Goal: Navigation & Orientation: Find specific page/section

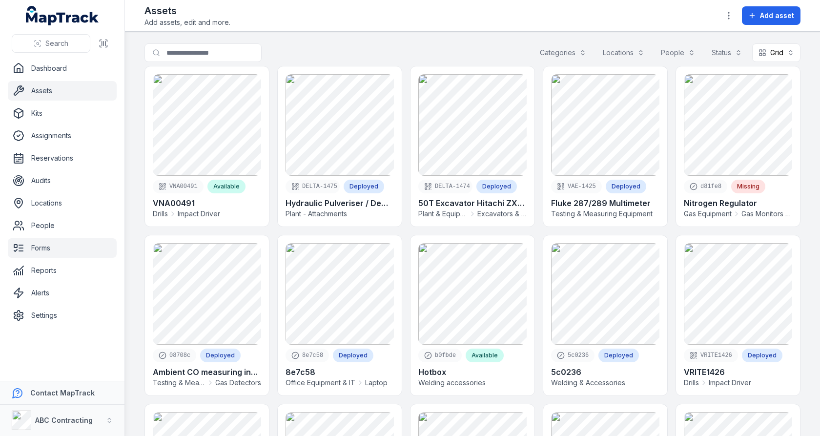
click at [48, 245] on link "Forms" at bounding box center [62, 248] width 109 height 20
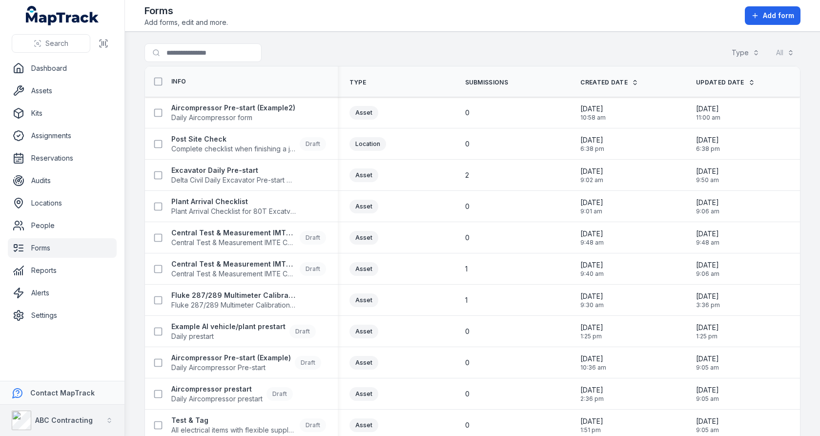
click at [93, 415] on button "ABC Contracting" at bounding box center [62, 419] width 124 height 31
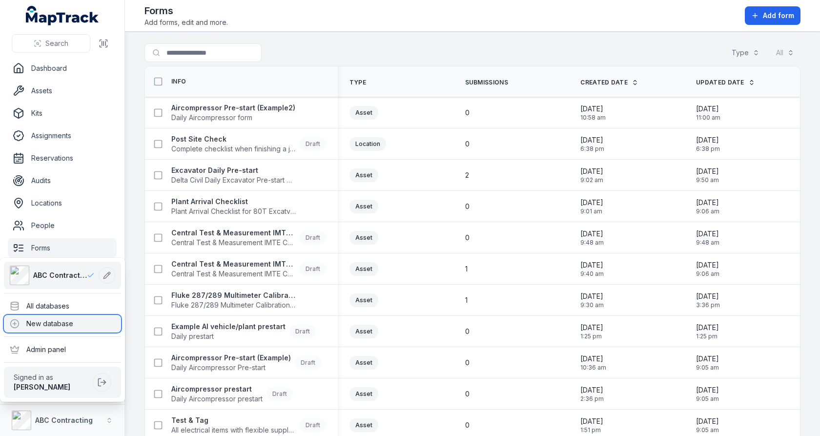
click at [86, 315] on div "New database" at bounding box center [62, 324] width 117 height 18
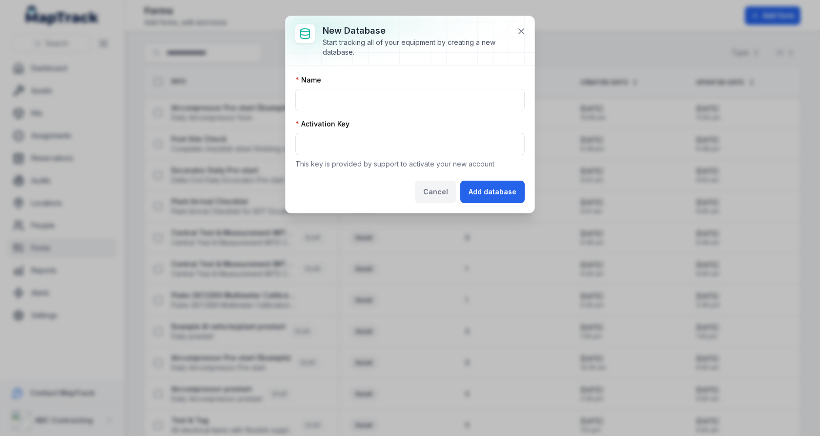
click at [441, 188] on button "Cancel" at bounding box center [435, 191] width 41 height 22
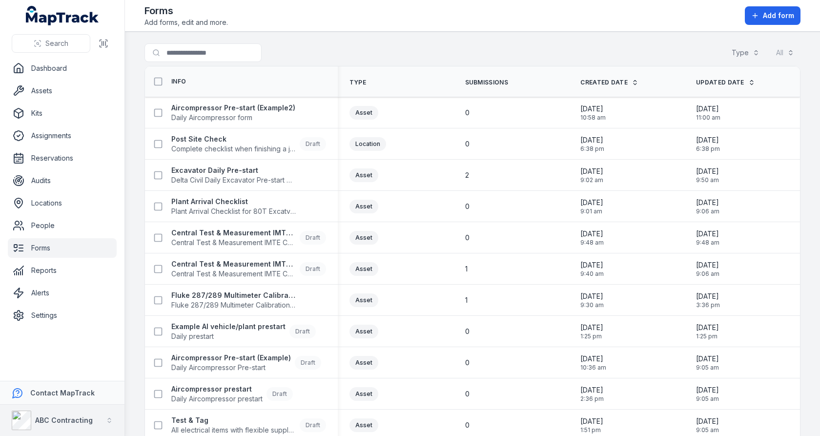
click at [70, 409] on button "ABC Contracting" at bounding box center [62, 419] width 124 height 31
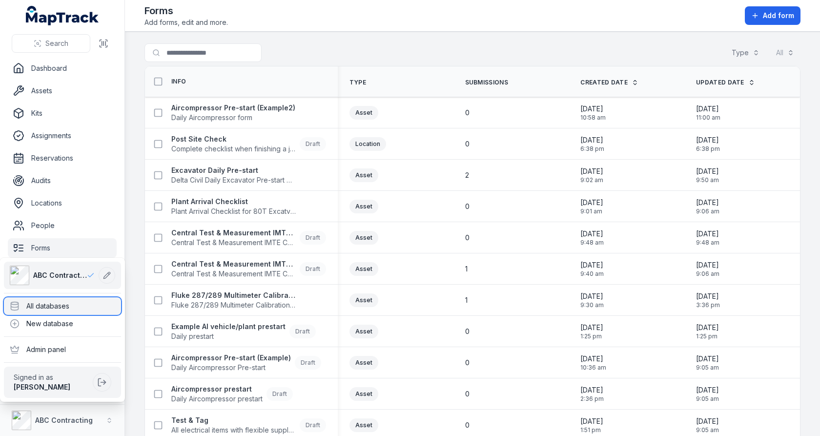
click at [92, 305] on div "All databases" at bounding box center [62, 306] width 117 height 18
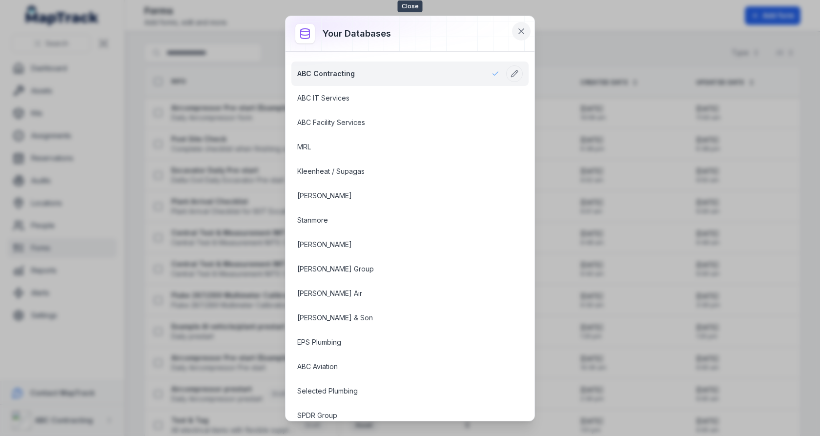
click at [521, 27] on icon at bounding box center [521, 31] width 10 height 10
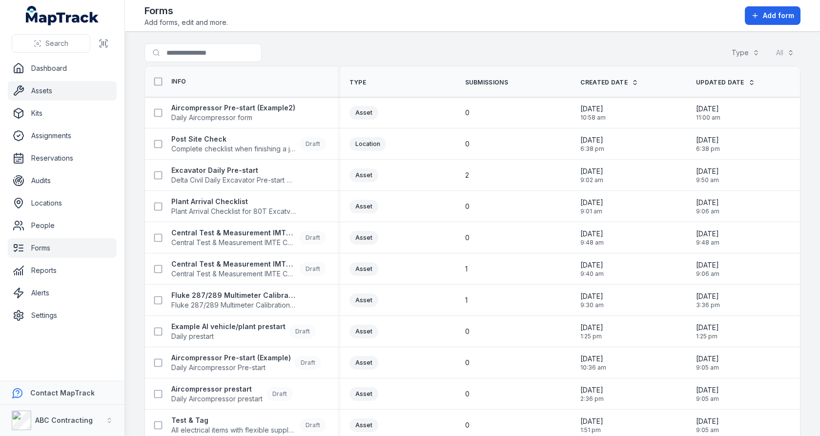
click at [62, 84] on link "Assets" at bounding box center [62, 91] width 109 height 20
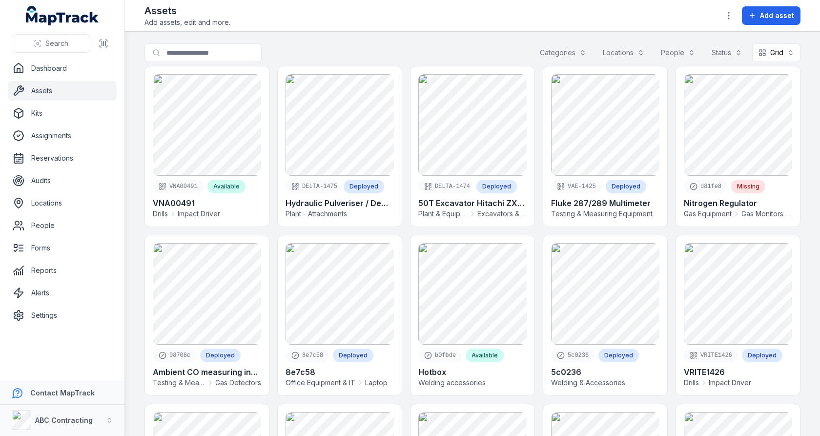
click at [427, 50] on div "Search for assets Categories Locations People Status Grid ****" at bounding box center [472, 54] width 656 height 22
